Goal: Task Accomplishment & Management: Manage account settings

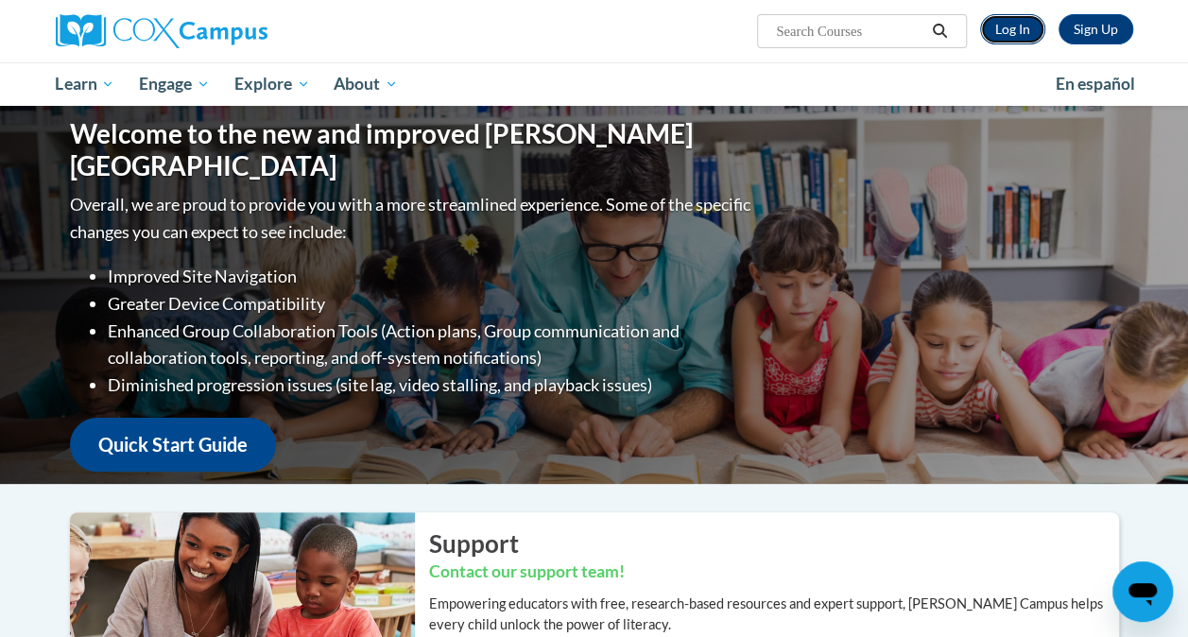
click at [1014, 23] on link "Log In" at bounding box center [1012, 29] width 65 height 30
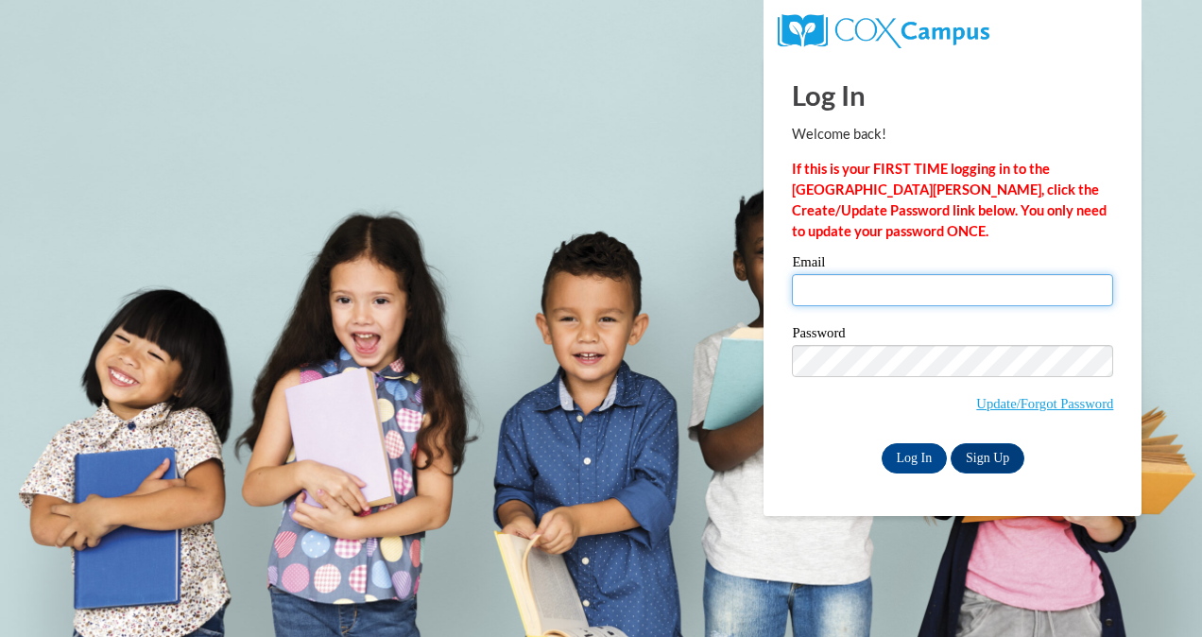
click at [981, 298] on input "Email" at bounding box center [952, 290] width 321 height 32
type input "NCHANDER@AUGUSTA.EDU"
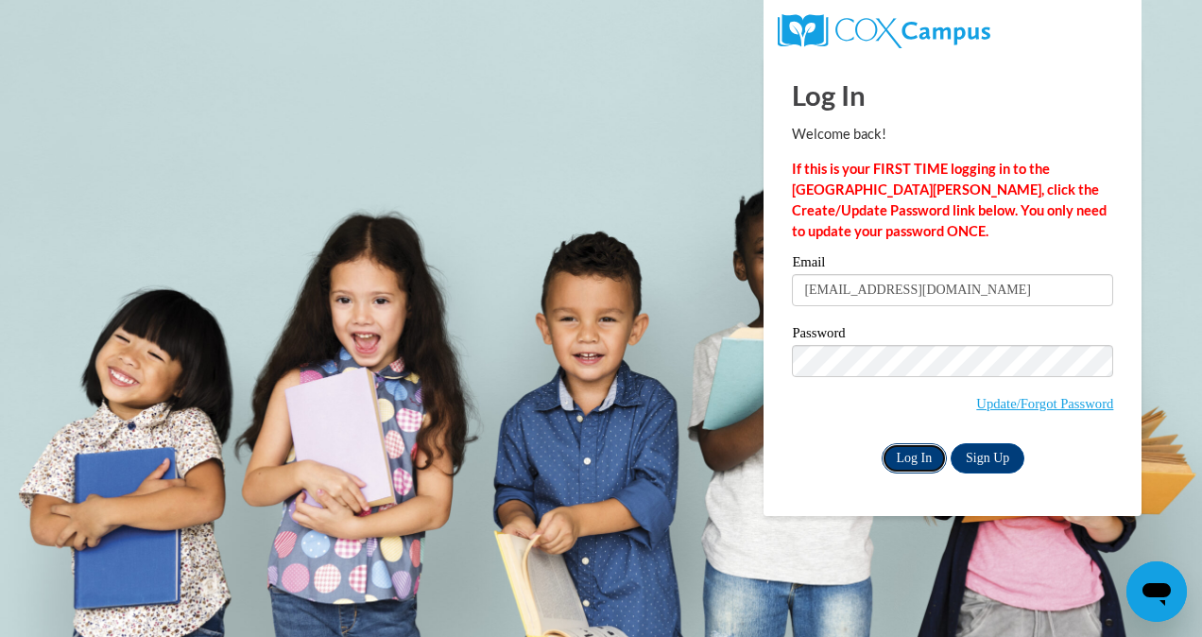
click at [919, 456] on input "Log In" at bounding box center [915, 458] width 66 height 30
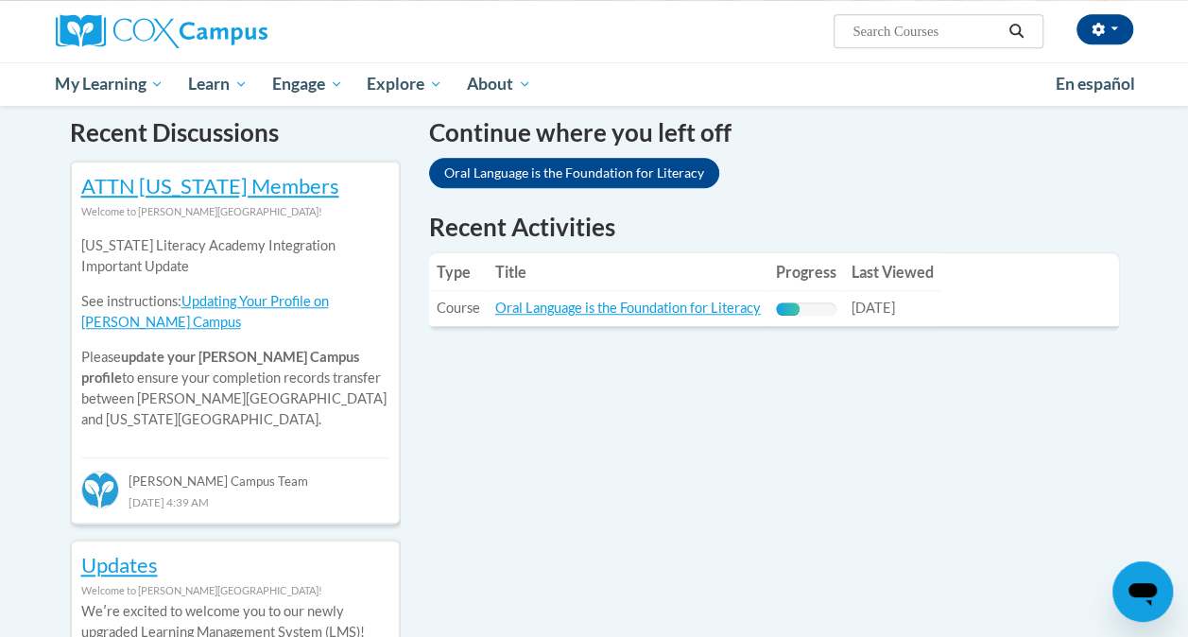
scroll to position [579, 0]
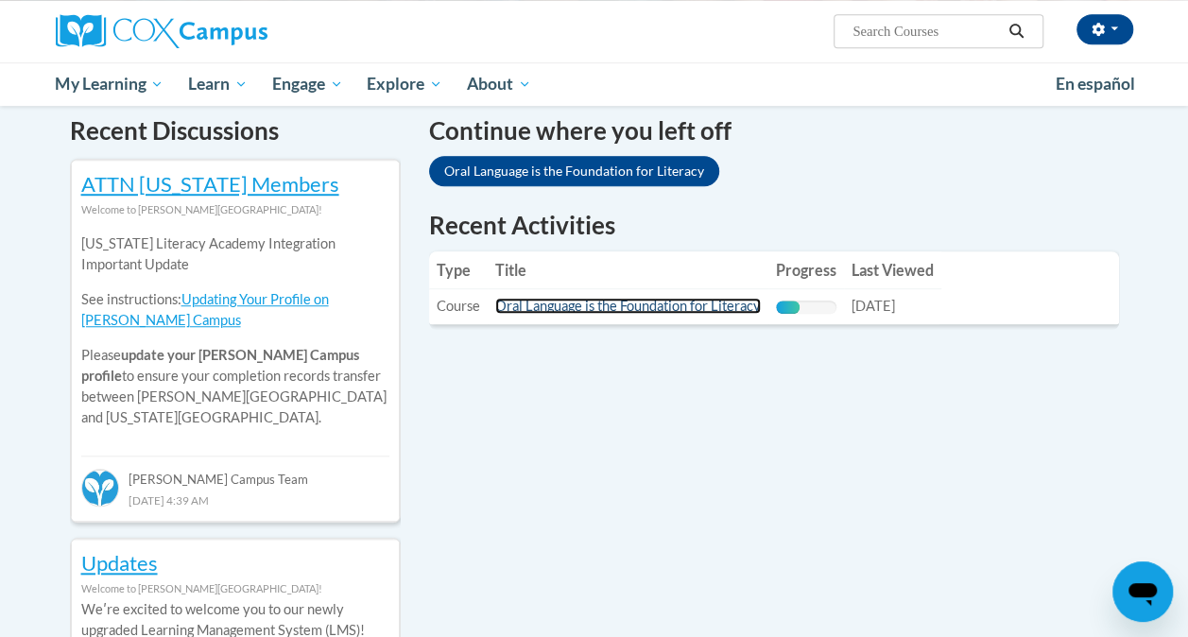
click at [645, 312] on link "Oral Language is the Foundation for Literacy" at bounding box center [628, 306] width 266 height 16
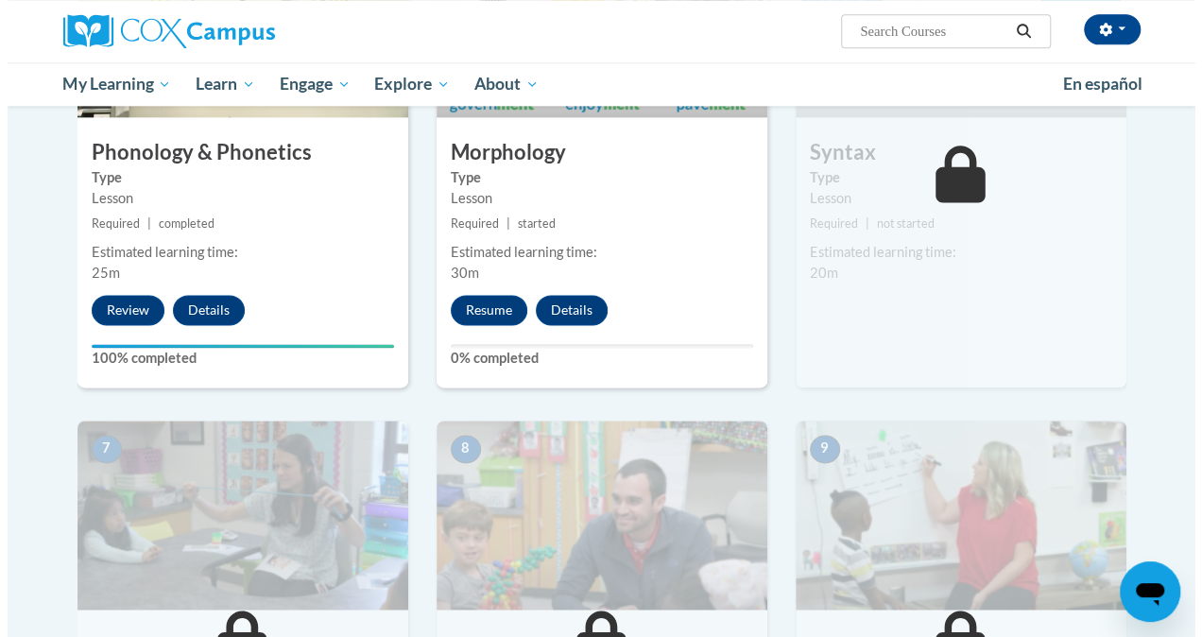
scroll to position [1159, 0]
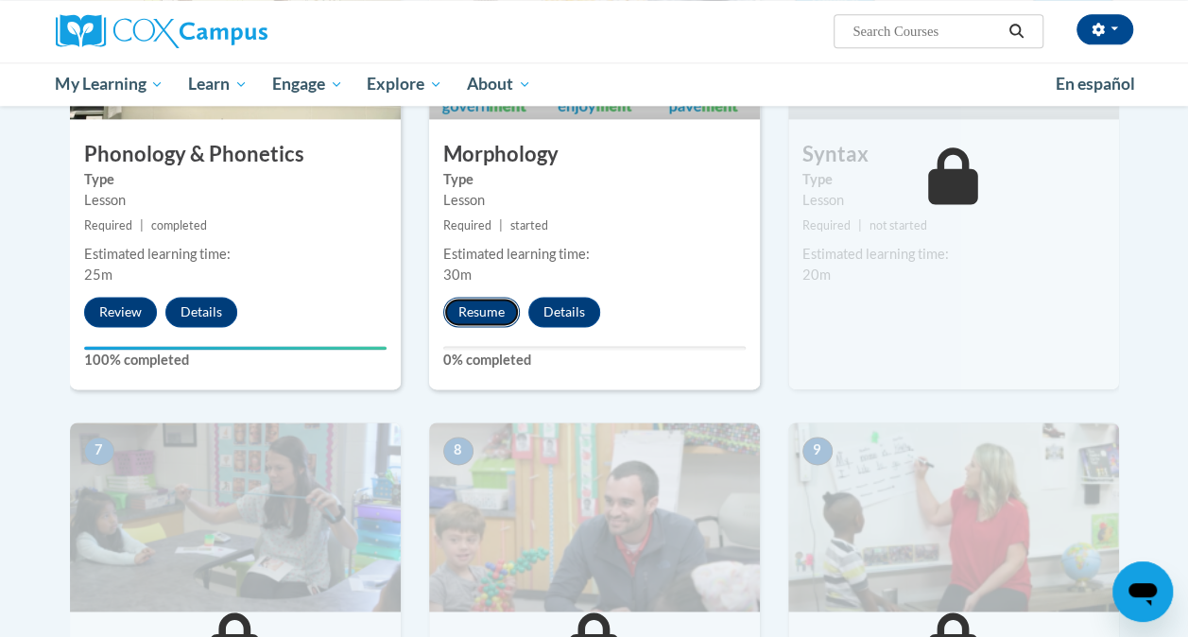
click at [490, 310] on button "Resume" at bounding box center [481, 312] width 77 height 30
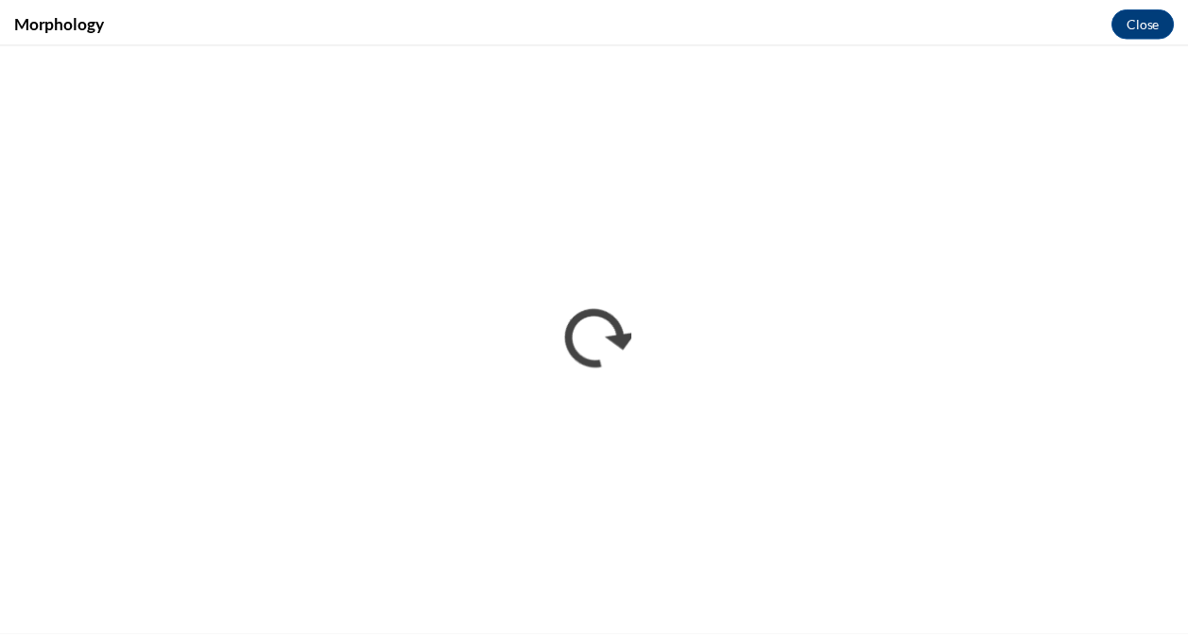
scroll to position [0, 0]
click at [1158, 11] on button "Close" at bounding box center [1156, 21] width 63 height 30
